Goal: Information Seeking & Learning: Learn about a topic

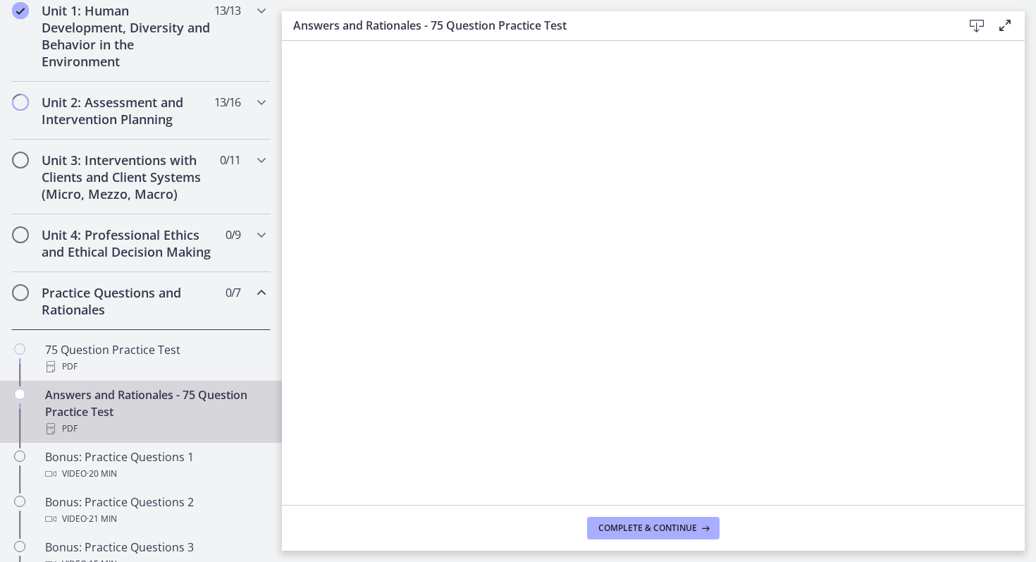
scroll to position [382, 0]
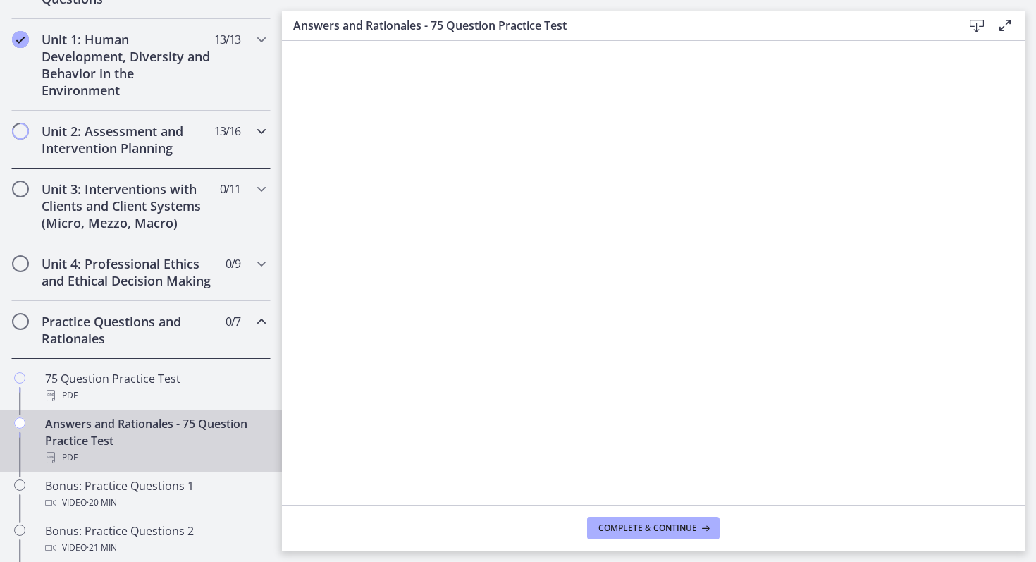
click at [263, 126] on icon "Chapters" at bounding box center [261, 131] width 17 height 17
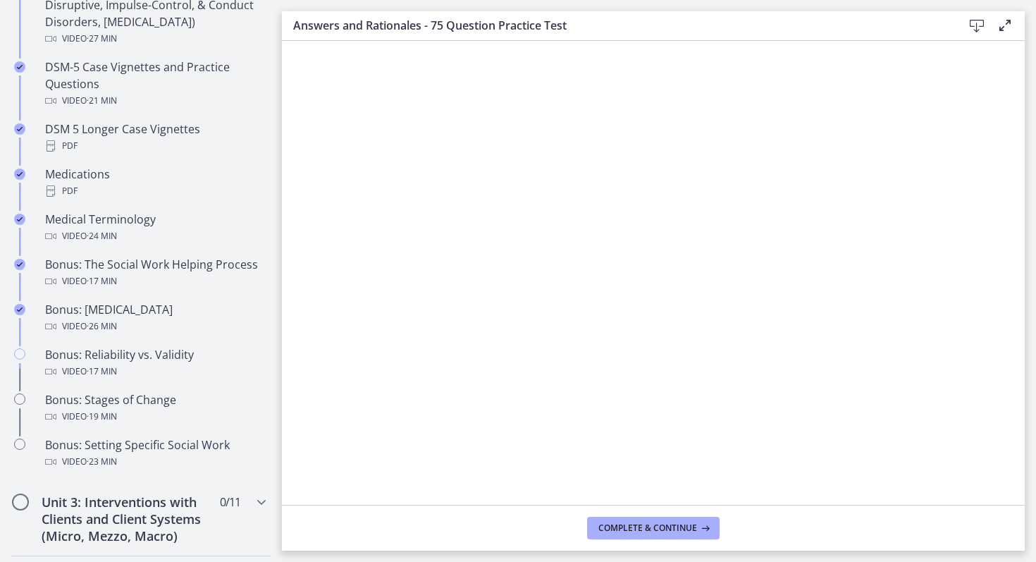
scroll to position [1002, 0]
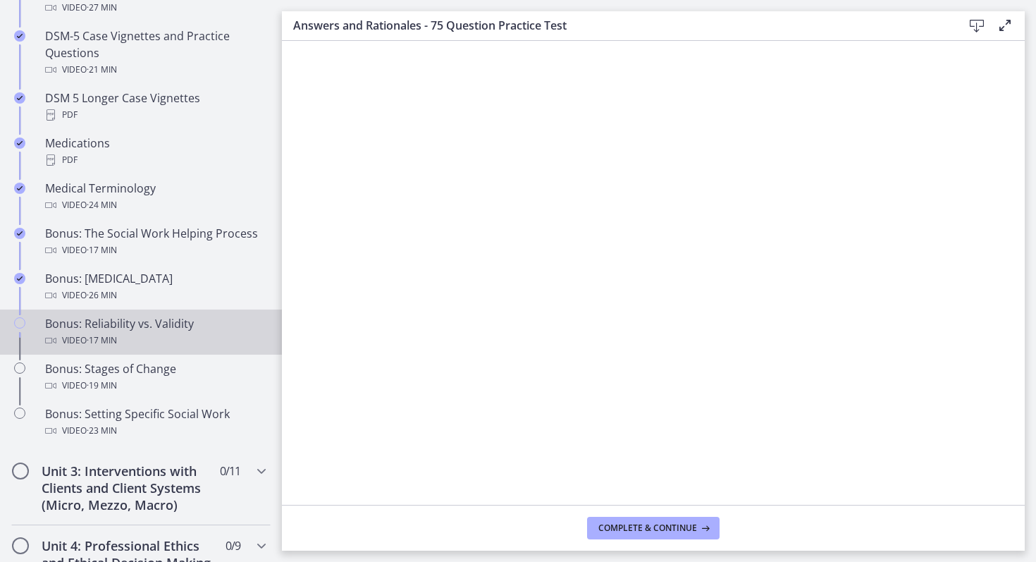
click at [190, 328] on div "Bonus: Reliability vs. Validity Video · 17 min" at bounding box center [155, 332] width 220 height 34
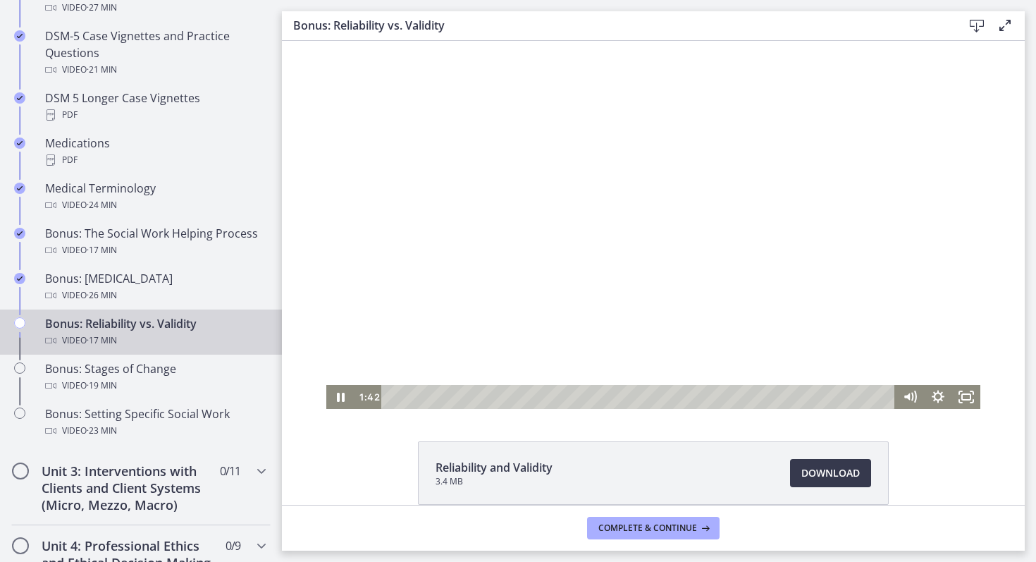
click at [549, 276] on div at bounding box center [653, 225] width 654 height 368
click at [394, 394] on div "Playbar" at bounding box center [640, 397] width 497 height 24
click at [966, 392] on icon "Fullscreen" at bounding box center [966, 397] width 34 height 29
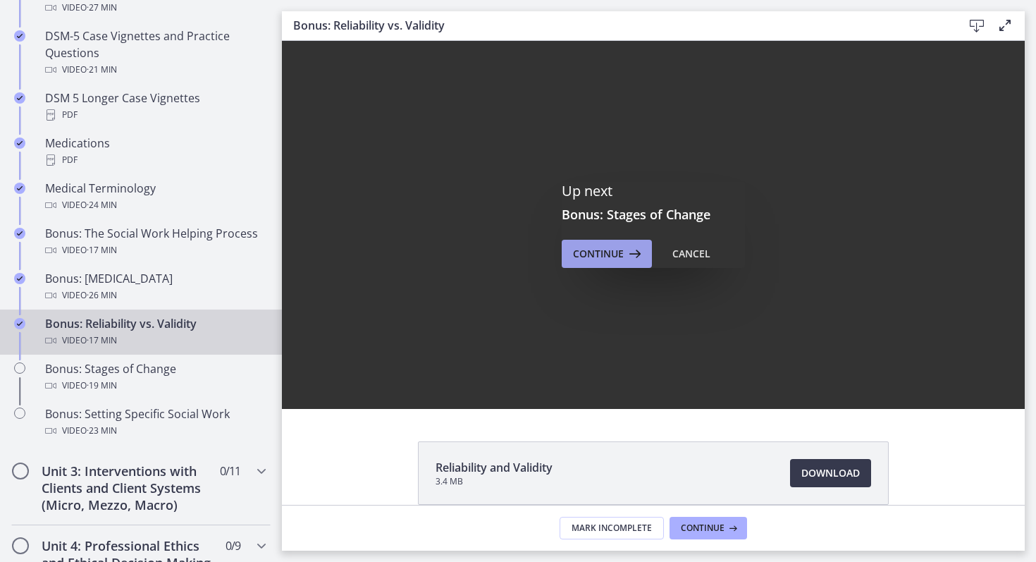
click at [583, 263] on button "Continue" at bounding box center [607, 254] width 90 height 28
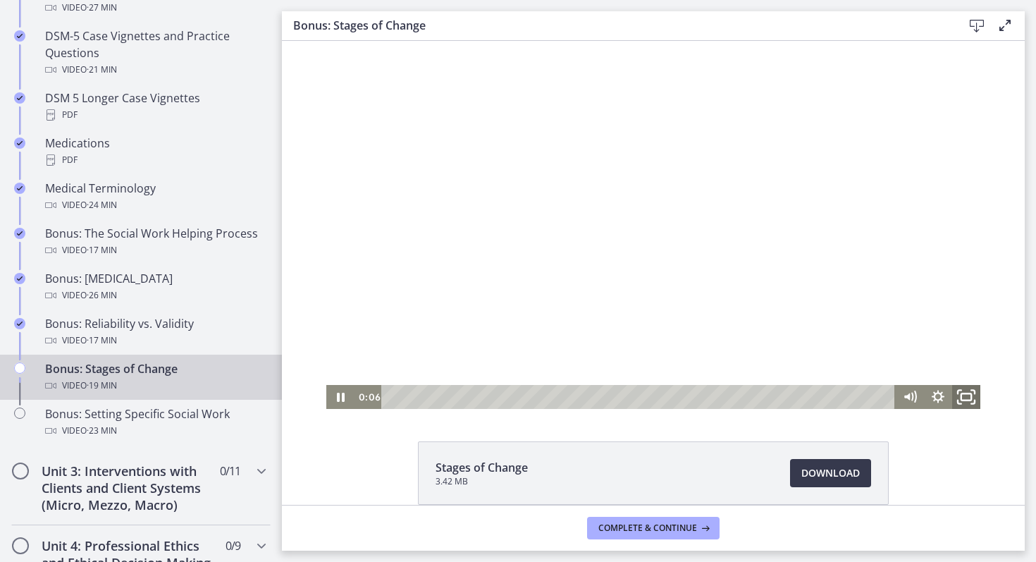
click at [974, 400] on icon "Fullscreen" at bounding box center [966, 397] width 34 height 29
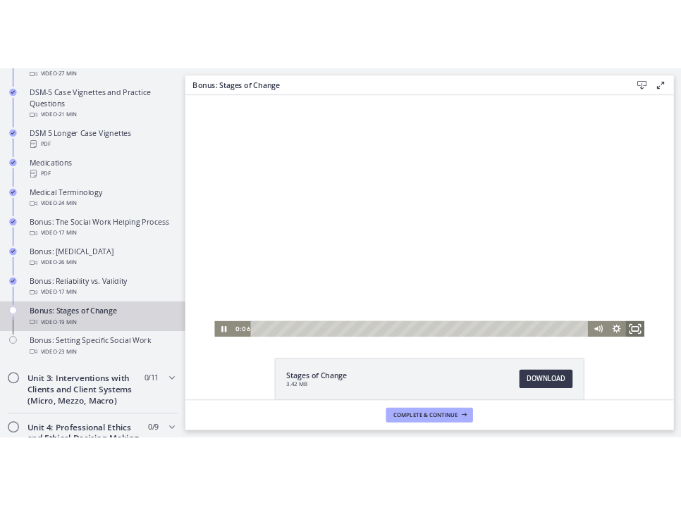
scroll to position [937, 0]
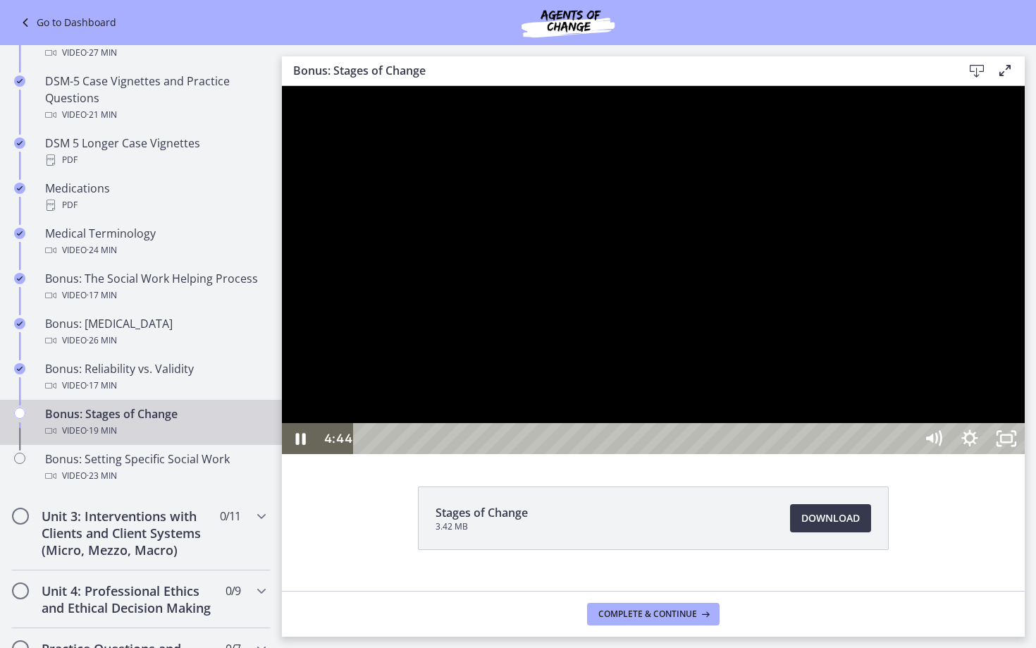
click at [703, 454] on div at bounding box center [653, 270] width 743 height 368
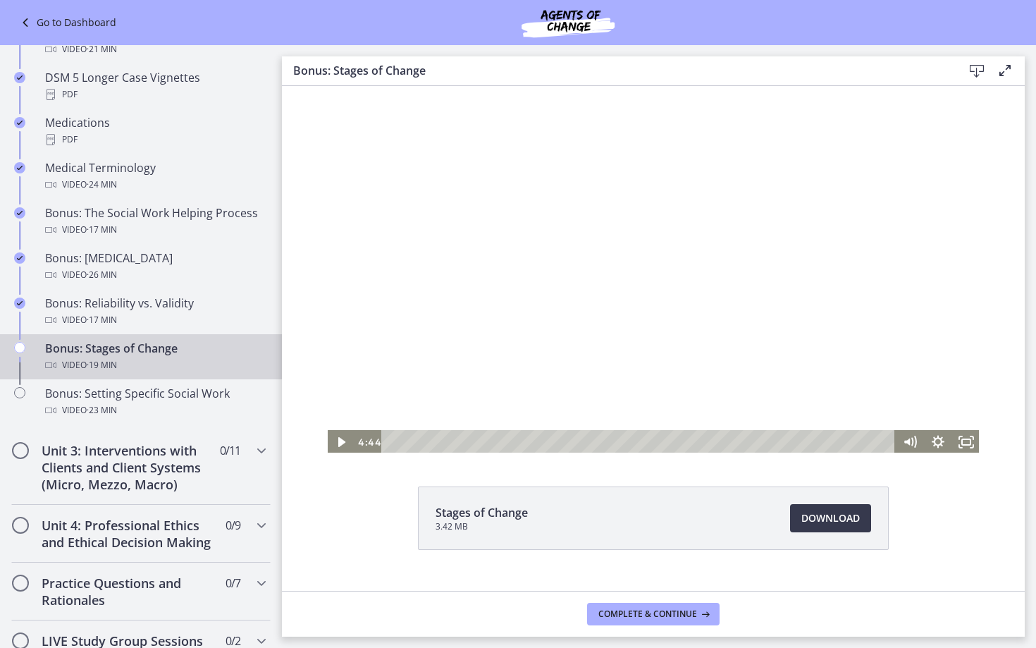
scroll to position [1068, 0]
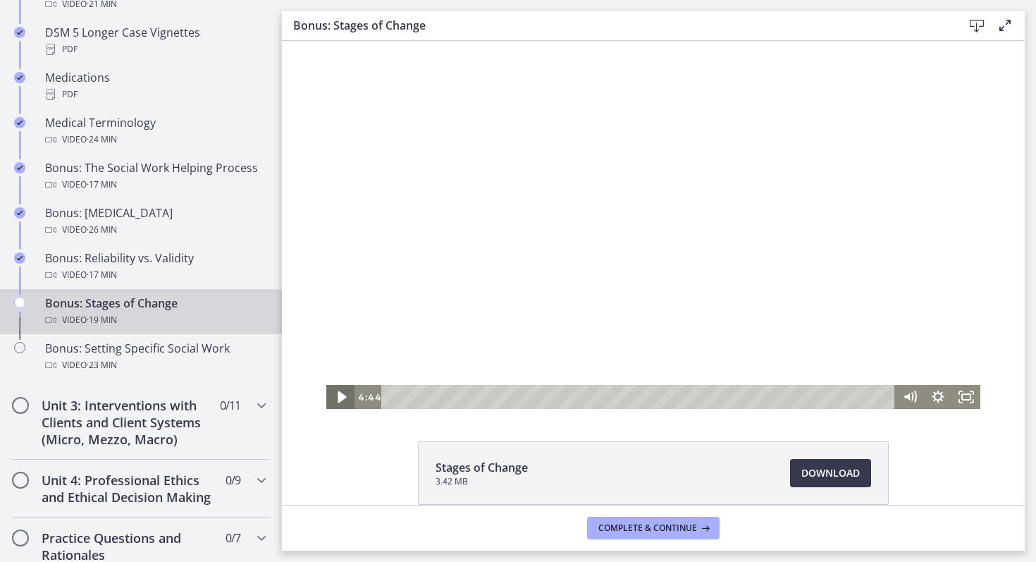
click at [339, 397] on icon "Play Video" at bounding box center [342, 397] width 8 height 12
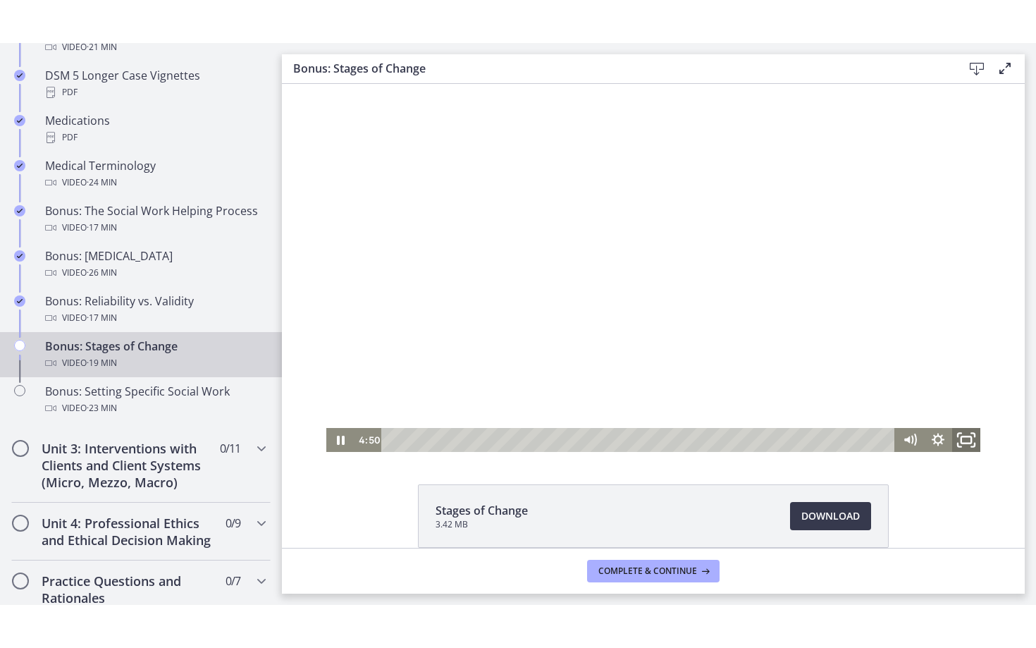
click at [961, 446] on icon "Fullscreen" at bounding box center [966, 440] width 34 height 29
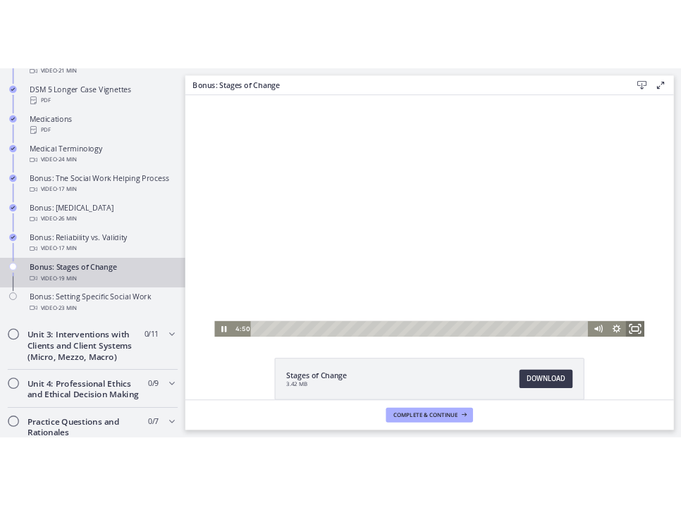
scroll to position [1003, 0]
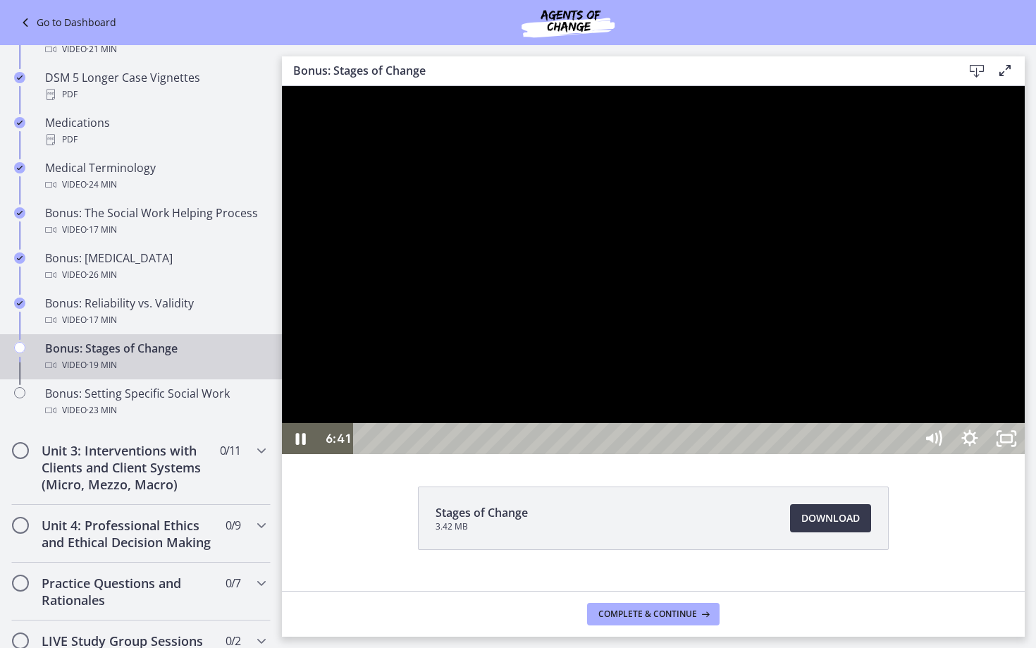
click at [817, 454] on div at bounding box center [653, 270] width 743 height 368
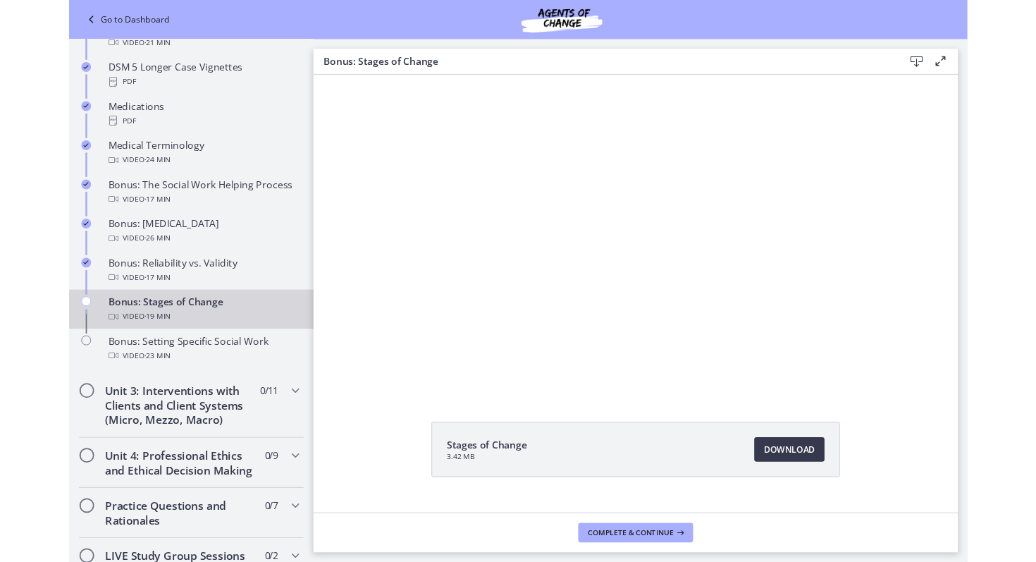
scroll to position [1068, 0]
